Goal: Find specific page/section: Find specific page/section

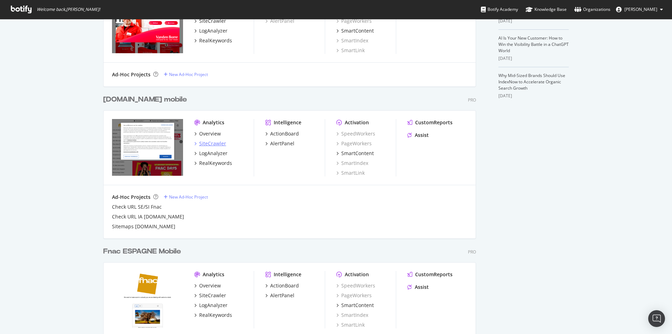
scroll to position [291, 0]
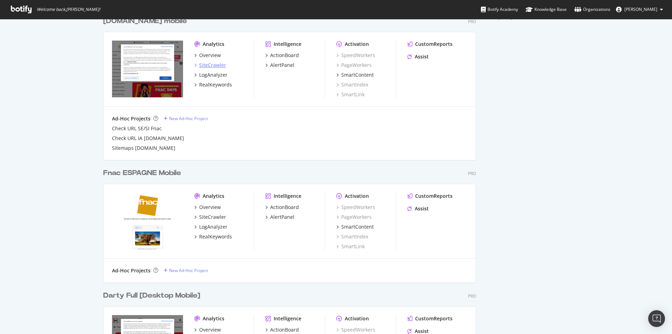
click at [208, 65] on div "SiteCrawler" at bounding box center [212, 65] width 27 height 7
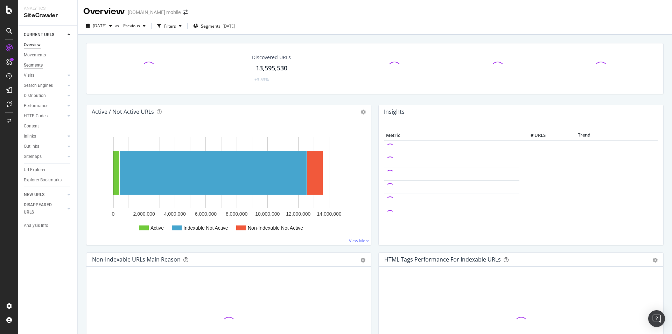
click at [30, 67] on div "Segments" at bounding box center [33, 65] width 19 height 7
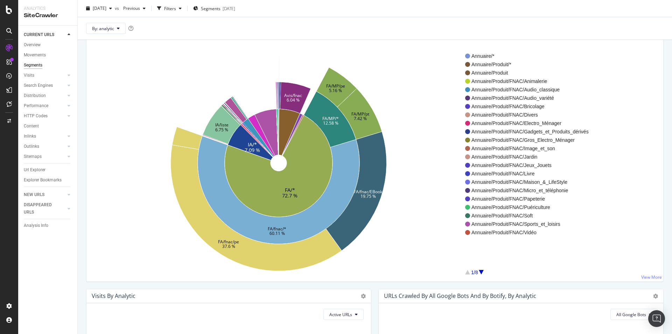
scroll to position [19, 0]
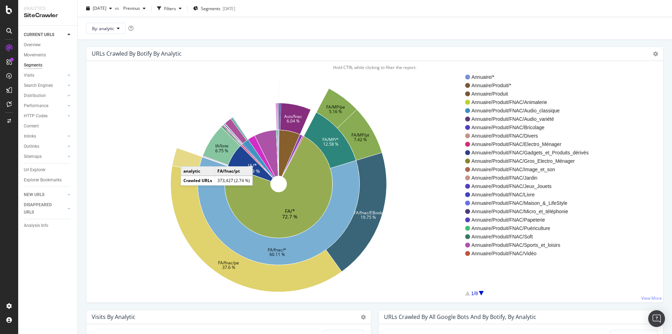
click at [188, 159] on icon at bounding box center [187, 159] width 30 height 22
